Goal: Task Accomplishment & Management: Complete application form

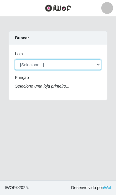
click at [83, 68] on select "[Selecione...] O ROSÁRIO ALIMENTOS" at bounding box center [58, 64] width 86 height 10
select select "349"
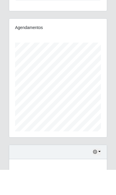
scroll to position [67, 0]
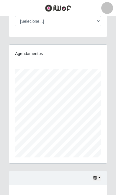
click at [96, 175] on icon "button" at bounding box center [95, 177] width 4 height 4
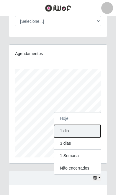
click at [85, 129] on button "1 dia" at bounding box center [77, 131] width 47 height 12
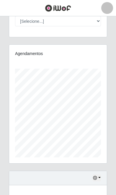
click at [94, 176] on icon "button" at bounding box center [95, 177] width 4 height 4
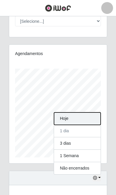
click at [87, 116] on button "Hoje" at bounding box center [77, 118] width 47 height 12
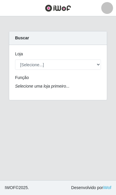
click at [11, 7] on span "button" at bounding box center [8, 8] width 8 height 7
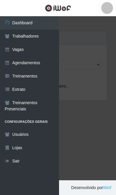
click at [48, 48] on link "Vagas" at bounding box center [29, 49] width 59 height 13
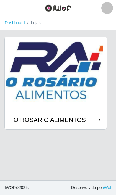
click at [86, 74] on img at bounding box center [56, 73] width 102 height 73
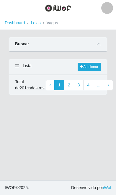
click at [84, 89] on link "4" at bounding box center [89, 85] width 10 height 11
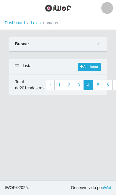
click at [96, 41] on span at bounding box center [98, 44] width 7 height 7
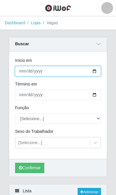
click at [53, 72] on input "Início em" at bounding box center [58, 71] width 86 height 10
type input "[DATE]"
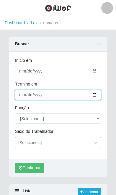
click at [46, 92] on input "Término em" at bounding box center [58, 94] width 86 height 10
type input "2025-10-07"
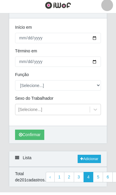
scroll to position [30, 0]
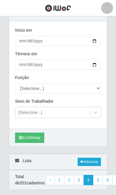
click at [40, 140] on button "Confirmar" at bounding box center [29, 137] width 29 height 10
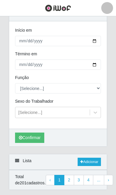
scroll to position [18, 0]
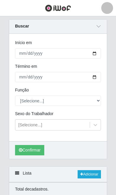
click at [39, 138] on div "Início em 2025-10-07 Término em 2025-10-07 Função [Selecione...] Auxiliar de De…" at bounding box center [58, 87] width 98 height 107
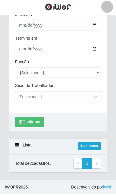
scroll to position [45, 0]
